Goal: Browse casually

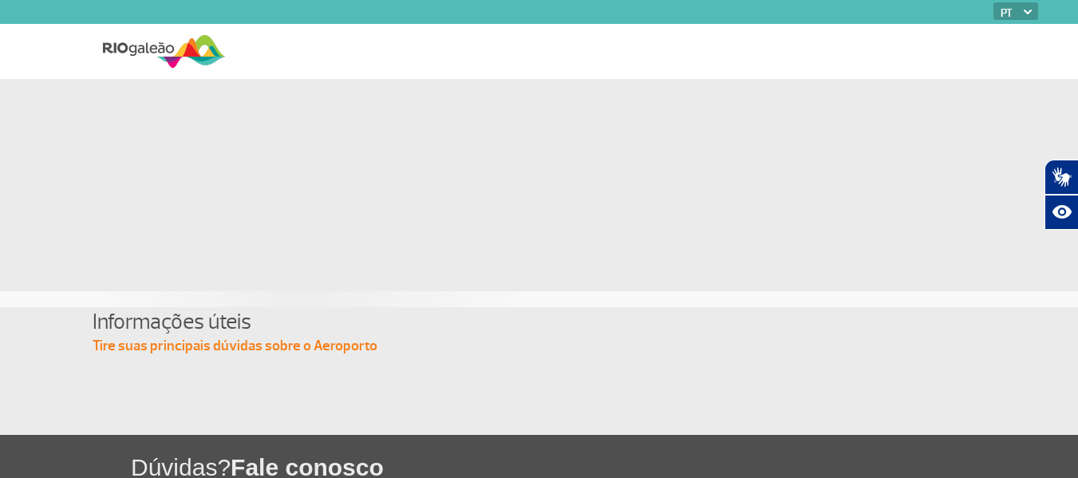
click at [694, 152] on div at bounding box center [540, 170] width 886 height 182
click at [187, 30] on div at bounding box center [146, 51] width 159 height 55
click at [181, 45] on img at bounding box center [164, 51] width 123 height 39
